Goal: Check status: Check status

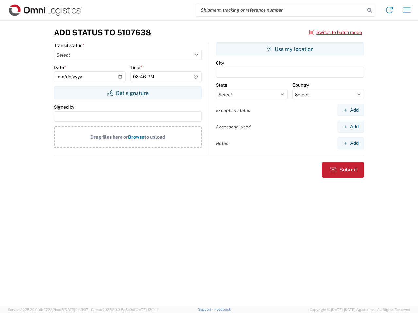
click at [280, 10] on input "search" at bounding box center [280, 10] width 169 height 12
click at [370, 10] on icon at bounding box center [369, 10] width 9 height 9
click at [389, 10] on icon at bounding box center [389, 10] width 10 height 10
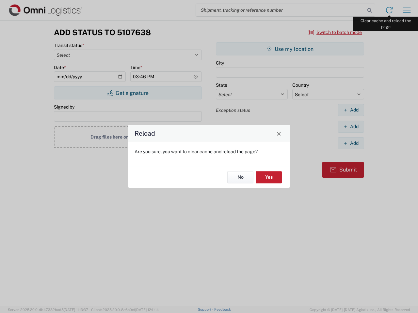
click at [407, 10] on div "Reload Are you sure, you want to clear cache and reload the page? No Yes" at bounding box center [209, 156] width 418 height 313
click at [335, 32] on div "Reload Are you sure, you want to clear cache and reload the page? No Yes" at bounding box center [209, 156] width 418 height 313
click at [128, 93] on div "Reload Are you sure, you want to clear cache and reload the page? No Yes" at bounding box center [209, 156] width 418 height 313
click at [290, 49] on div "Reload Are you sure, you want to clear cache and reload the page? No Yes" at bounding box center [209, 156] width 418 height 313
click at [351, 110] on div "Reload Are you sure, you want to clear cache and reload the page? No Yes" at bounding box center [209, 156] width 418 height 313
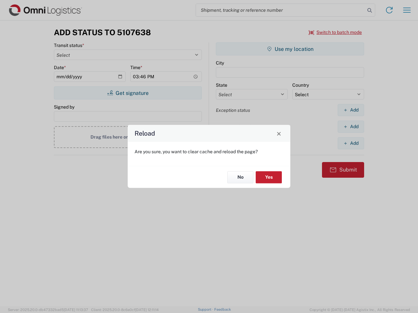
click at [351, 127] on div "Reload Are you sure, you want to clear cache and reload the page? No Yes" at bounding box center [209, 156] width 418 height 313
click at [351, 143] on div "Reload Are you sure, you want to clear cache and reload the page? No Yes" at bounding box center [209, 156] width 418 height 313
